Goal: Task Accomplishment & Management: Complete application form

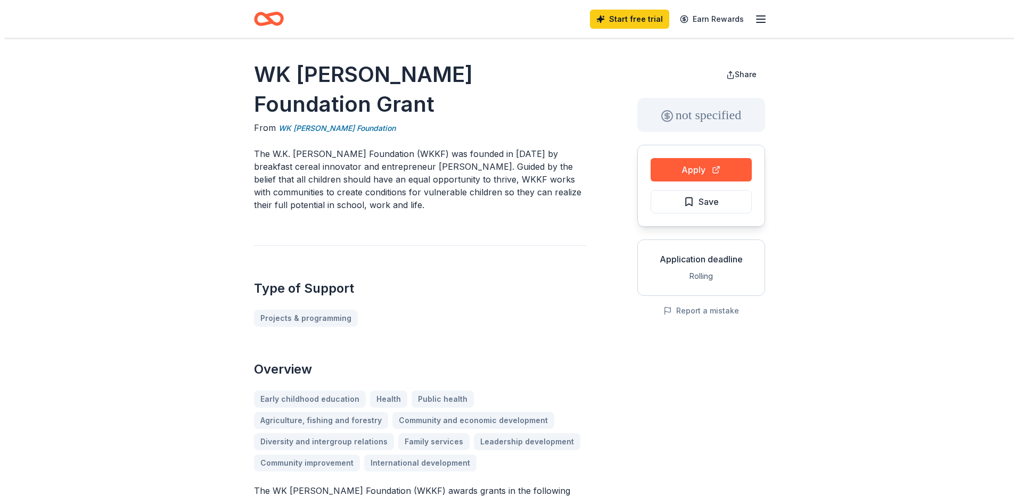
scroll to position [26, 0]
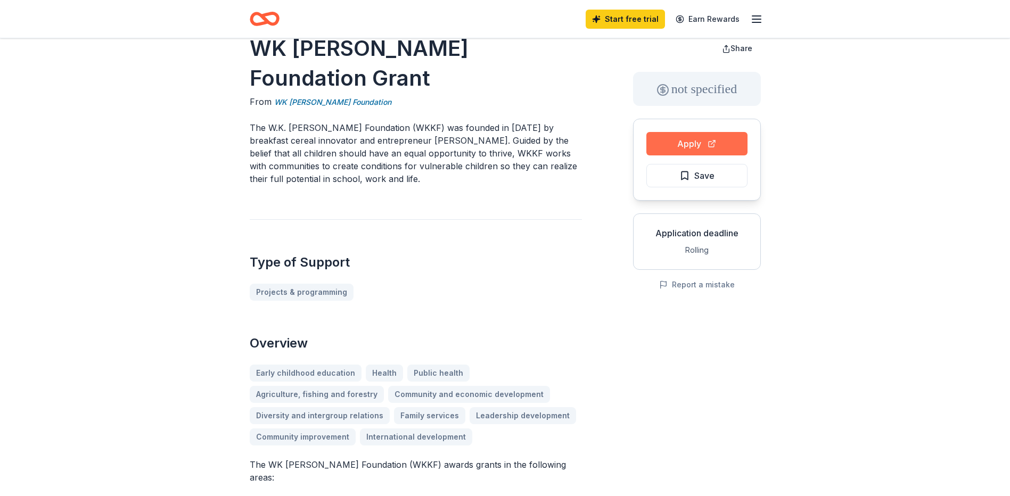
click at [702, 141] on button "Apply" at bounding box center [696, 143] width 101 height 23
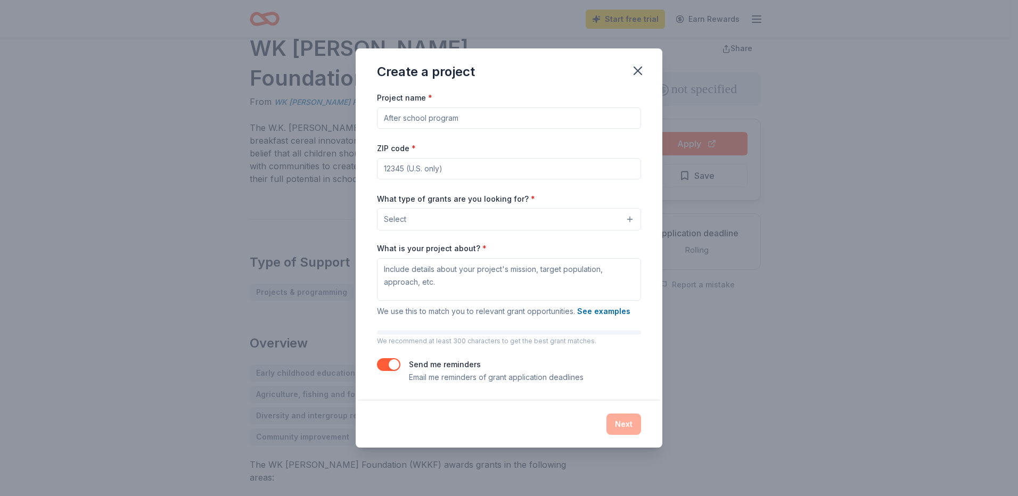
click at [446, 113] on input "Project name *" at bounding box center [509, 118] width 264 height 21
type input "The Fresh Picked Project"
type input "85119"
click at [439, 223] on button "Select" at bounding box center [509, 219] width 264 height 22
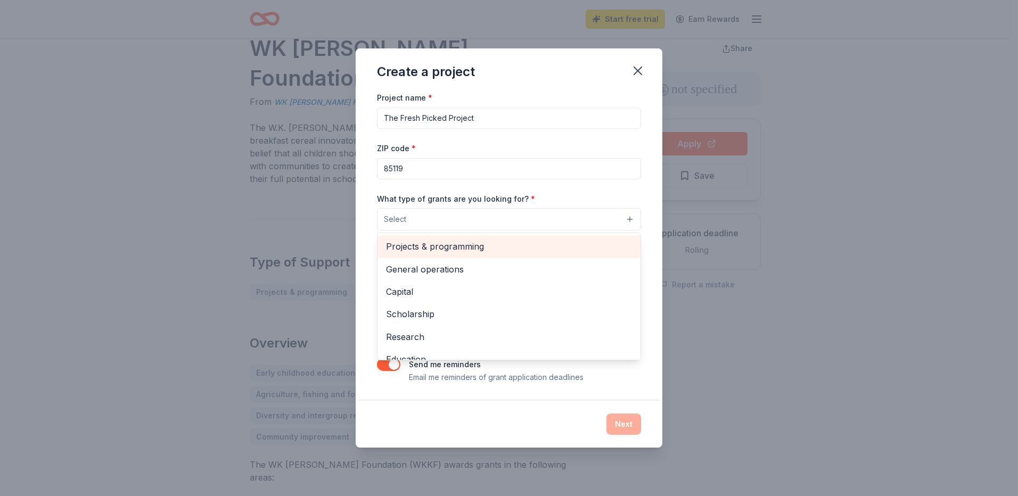
click at [439, 248] on span "Projects & programming" at bounding box center [509, 247] width 246 height 14
click at [486, 250] on span "General operations" at bounding box center [509, 247] width 246 height 14
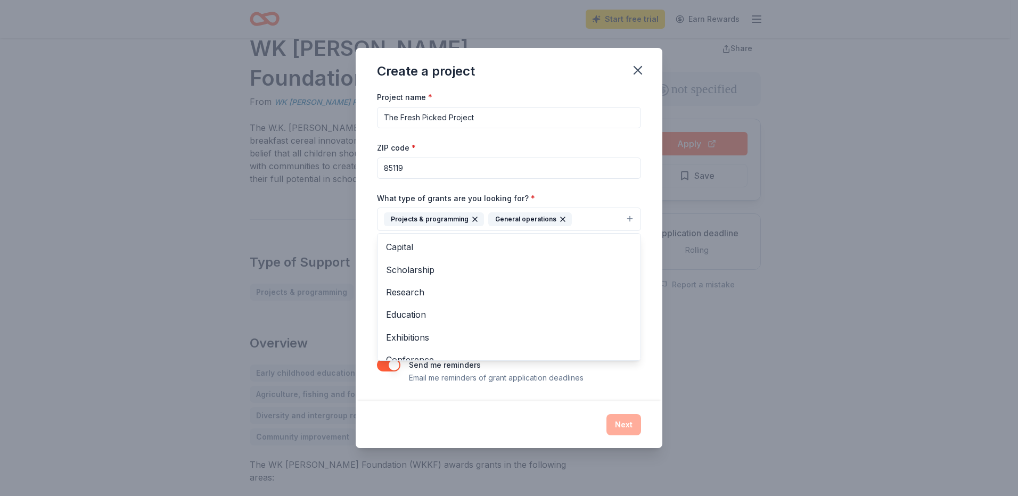
click at [559, 221] on icon "button" at bounding box center [563, 219] width 9 height 9
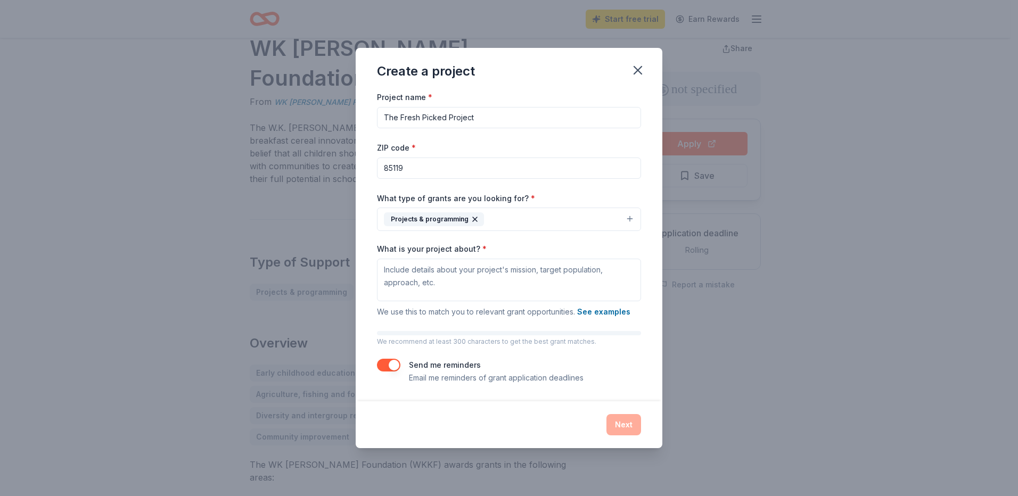
click at [625, 241] on div "Project name * The Fresh Picked Project ZIP code * 85119 What type of grants ar…" at bounding box center [509, 237] width 264 height 293
click at [429, 274] on textarea "What is your project about? *" at bounding box center [509, 280] width 264 height 43
paste textarea "Grant Summary Apache Junction Reach Out, Inc. DBA, the Superstition Community F…"
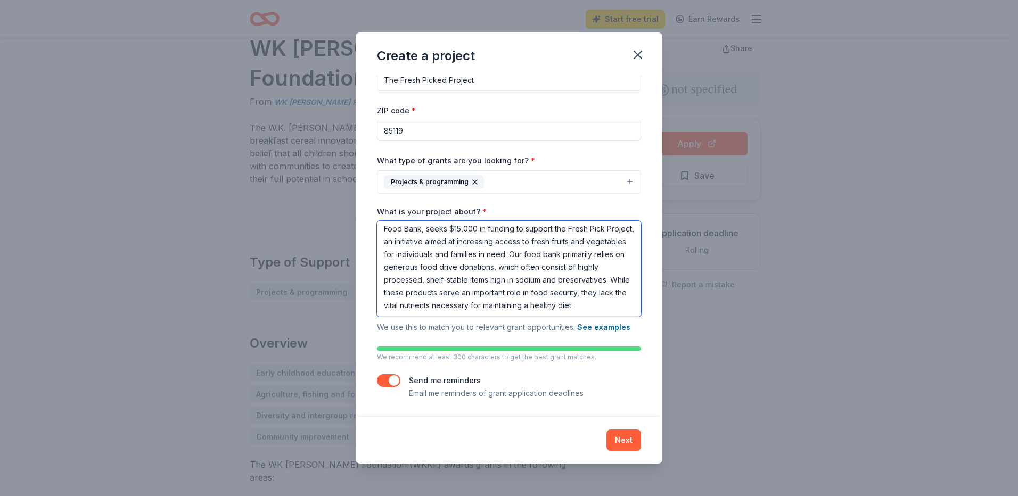
scroll to position [0, 0]
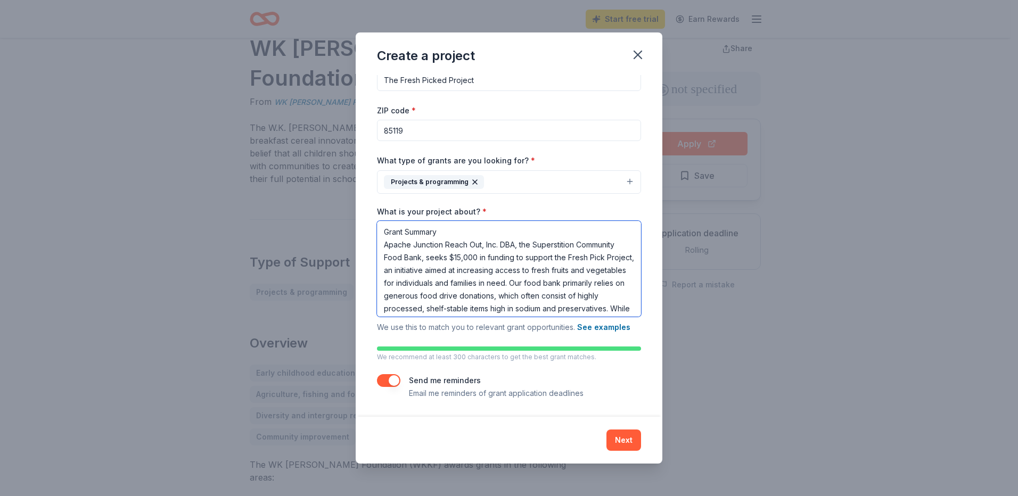
drag, startPoint x: 454, startPoint y: 224, endPoint x: 366, endPoint y: 225, distance: 88.4
click at [366, 225] on div "Project name * The Fresh Picked Project ZIP code * 85119 What type of grants ar…" at bounding box center [509, 246] width 307 height 342
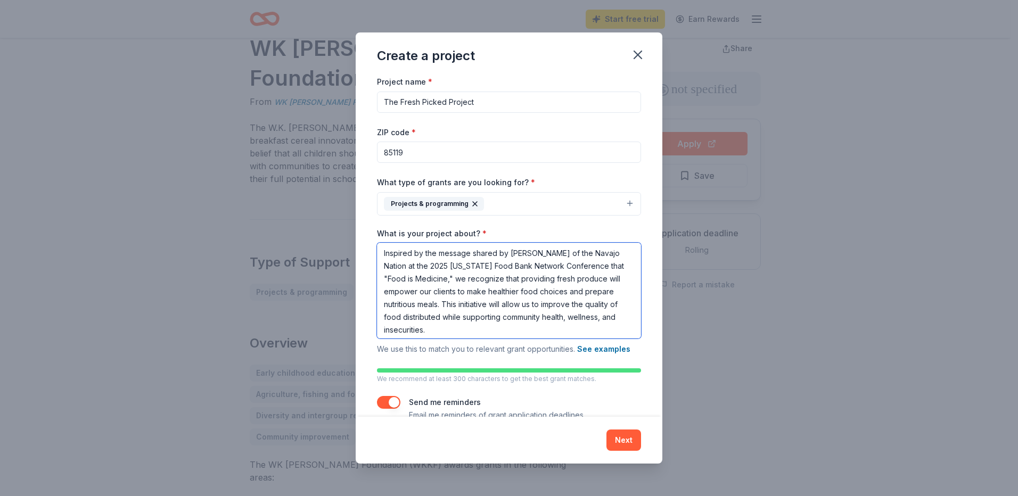
scroll to position [131, 0]
type textarea "Apache Junction Reach Out, Inc. DBA, the Superstition Community Food Bank, seek…"
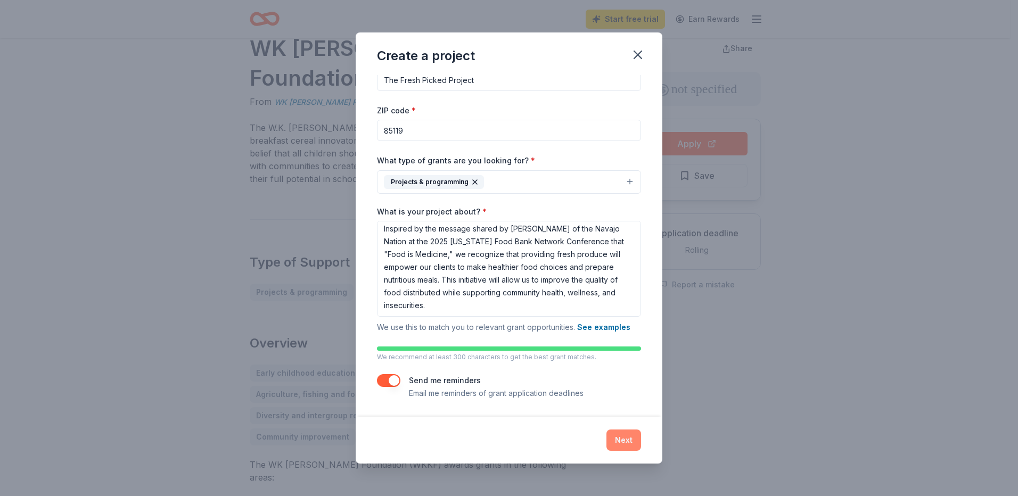
click at [626, 437] on button "Next" at bounding box center [623, 440] width 35 height 21
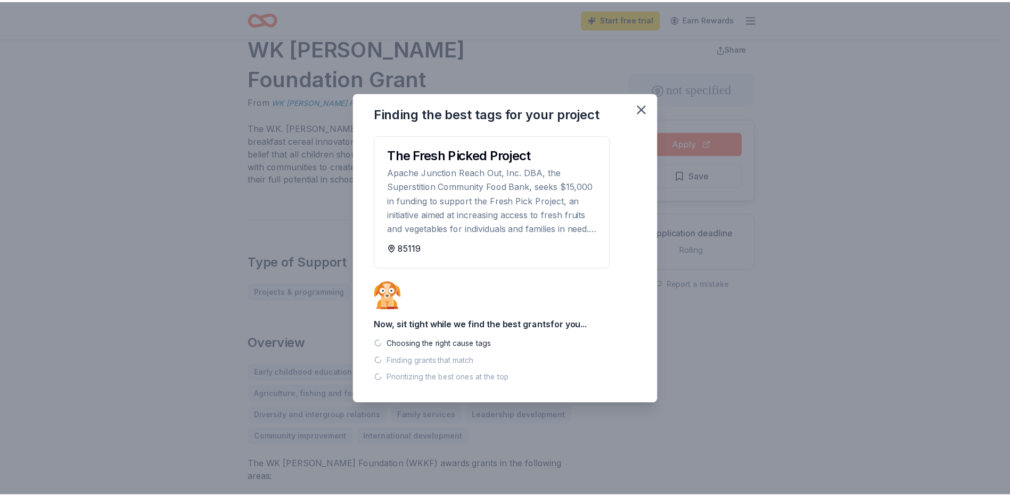
scroll to position [0, 0]
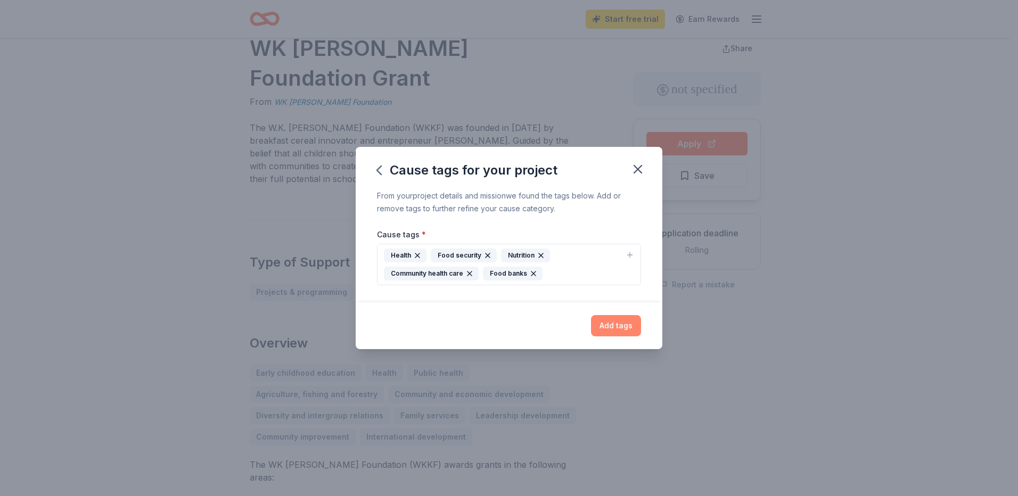
click at [611, 324] on button "Add tags" at bounding box center [616, 325] width 50 height 21
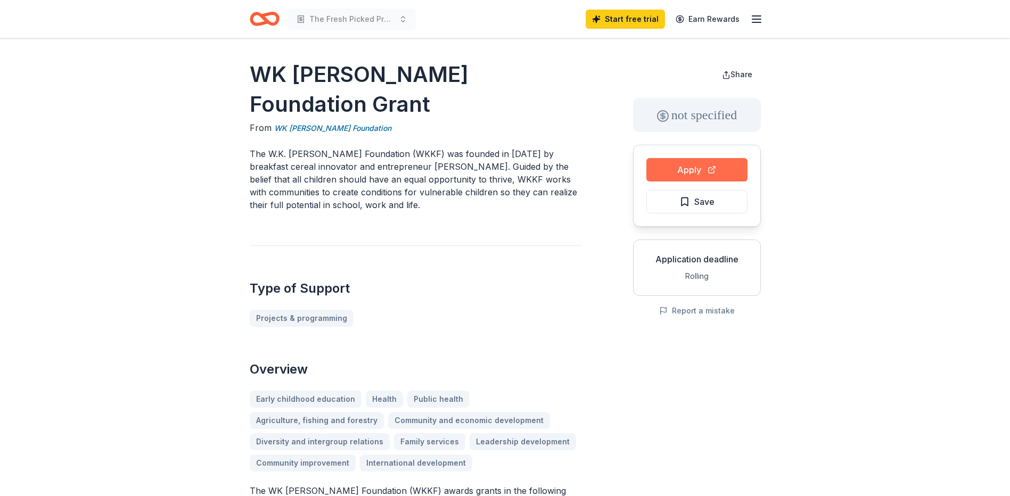
click at [696, 167] on button "Apply" at bounding box center [696, 169] width 101 height 23
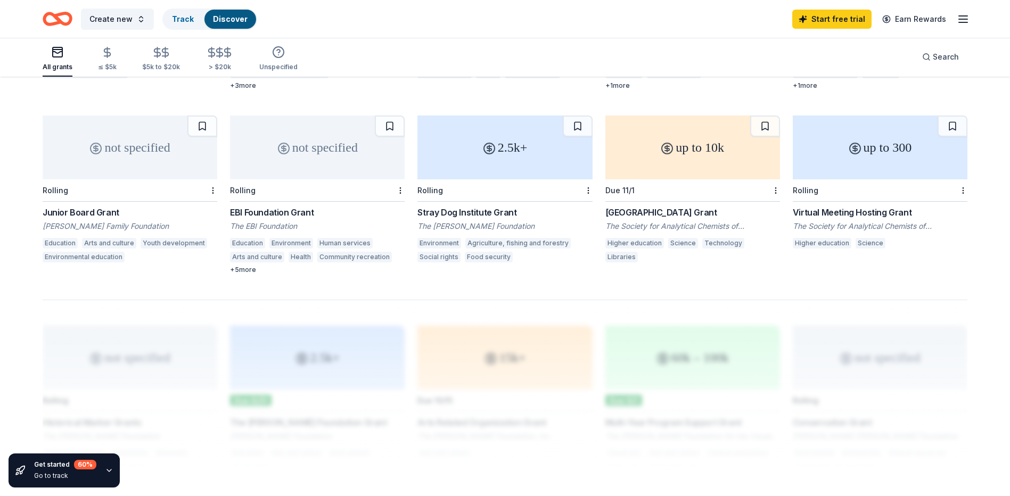
scroll to position [592, 0]
click at [266, 63] on div "EBI Foundation Grant" at bounding box center [317, 214] width 175 height 13
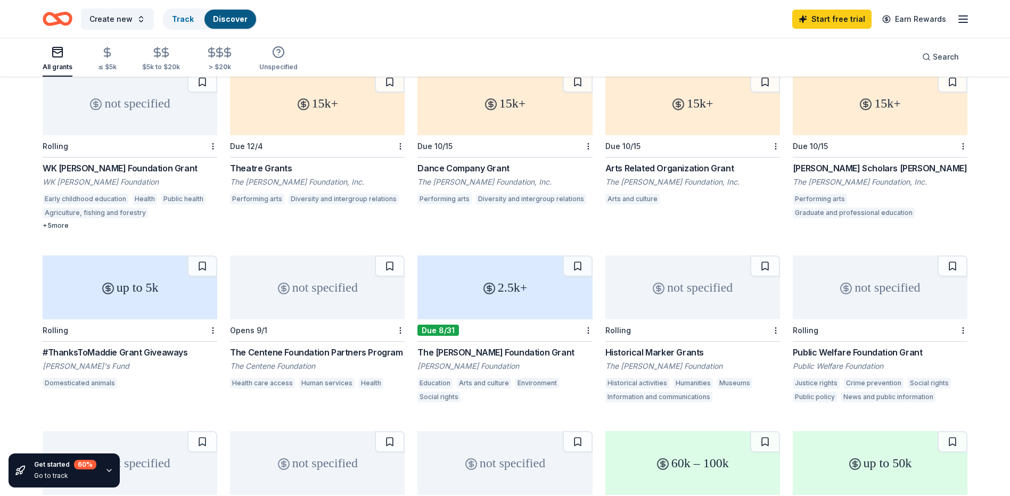
scroll to position [134, 0]
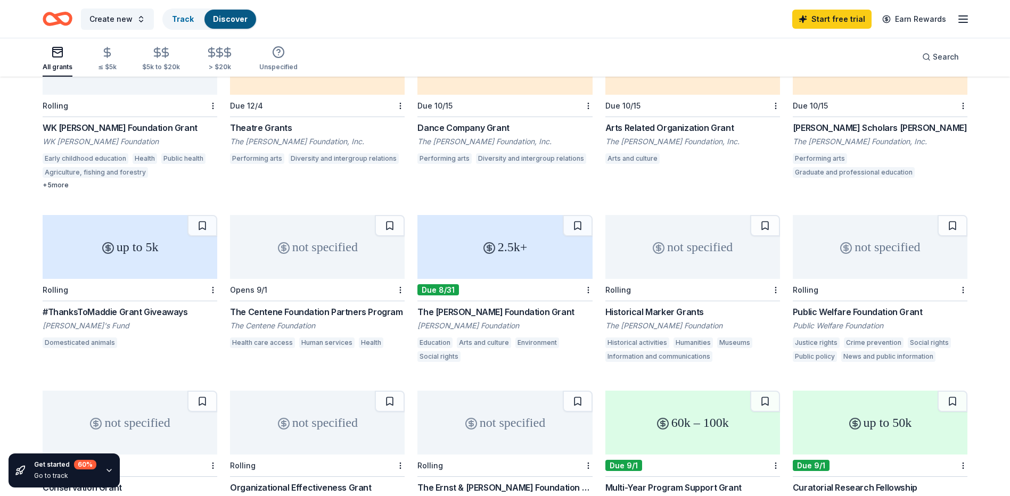
click at [266, 63] on div "The Centene Foundation Partners Program" at bounding box center [317, 312] width 175 height 13
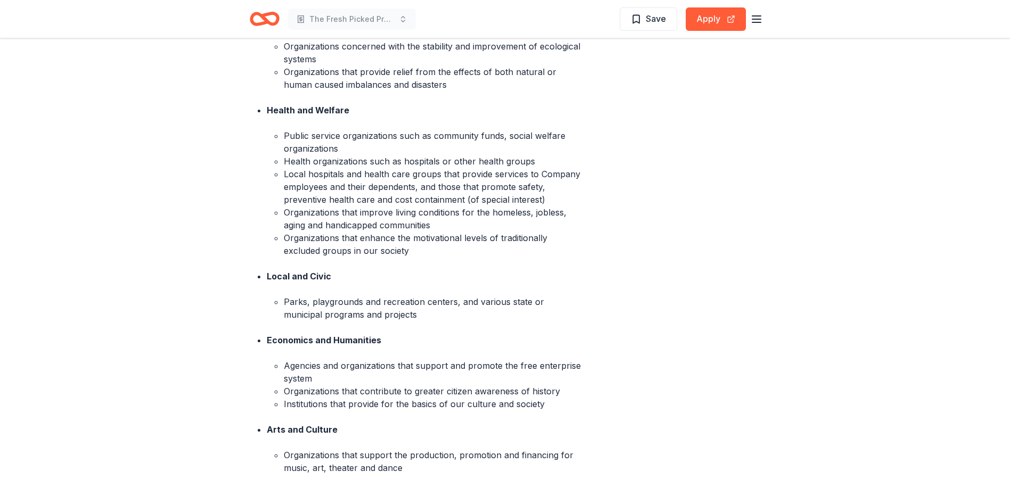
scroll to position [501, 0]
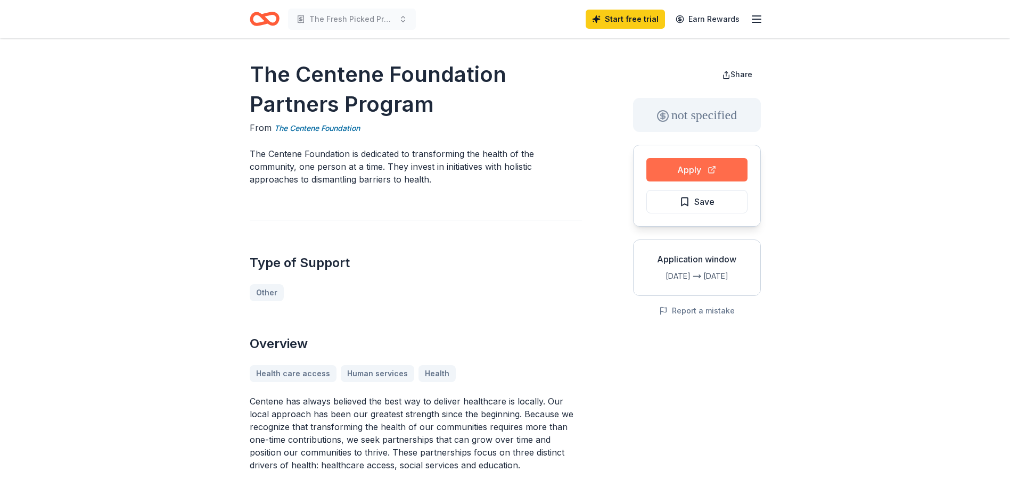
click at [687, 174] on button "Apply" at bounding box center [696, 169] width 101 height 23
